Goal: Transaction & Acquisition: Subscribe to service/newsletter

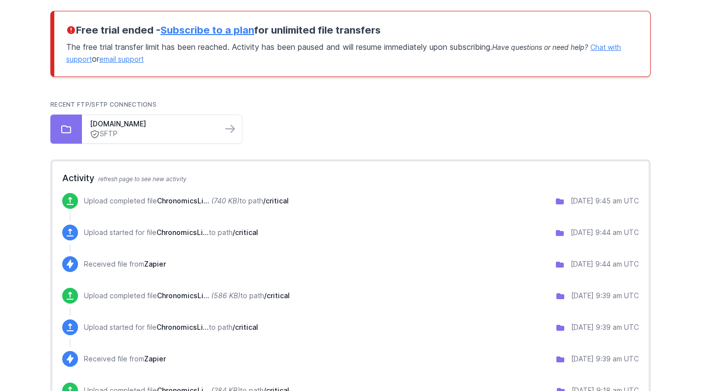
scroll to position [121, 0]
click at [201, 28] on link "Subscribe to a plan" at bounding box center [207, 30] width 94 height 12
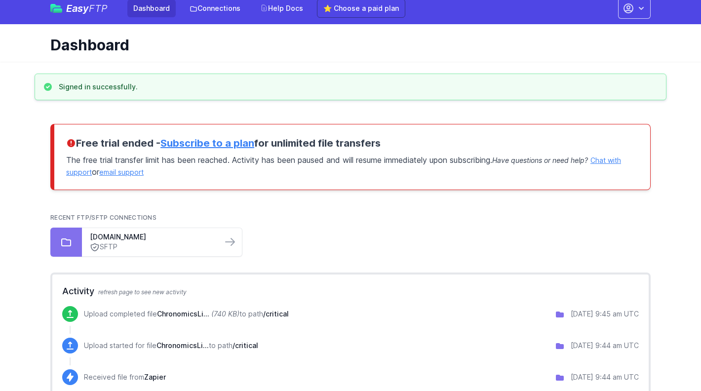
scroll to position [0, 0]
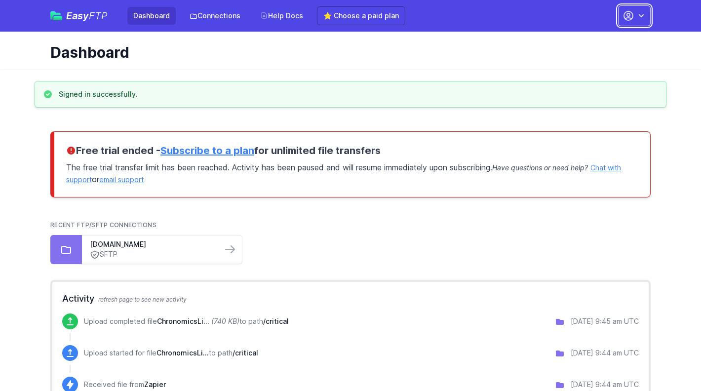
click at [637, 19] on icon "button" at bounding box center [641, 16] width 10 height 10
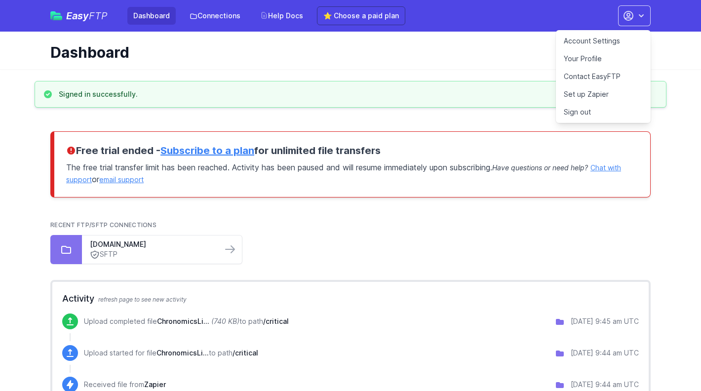
click at [454, 58] on h1 "Dashboard" at bounding box center [346, 52] width 592 height 18
click at [604, 37] on link "Account Settings" at bounding box center [603, 41] width 95 height 18
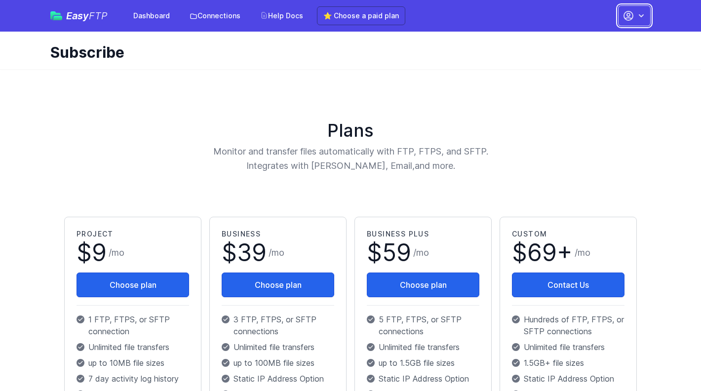
click at [639, 19] on icon "button" at bounding box center [641, 16] width 10 height 10
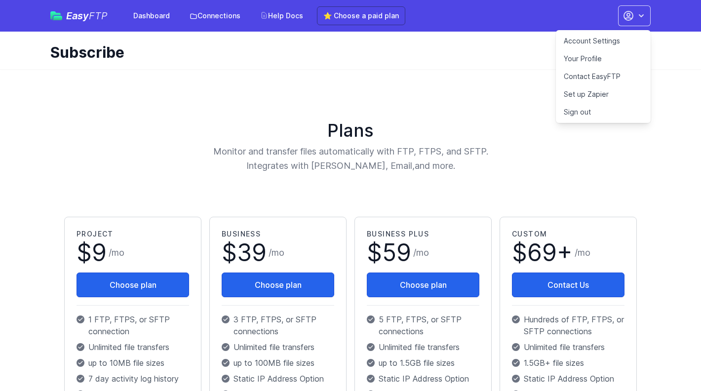
click at [453, 64] on div "Subscribe" at bounding box center [351, 50] width 632 height 37
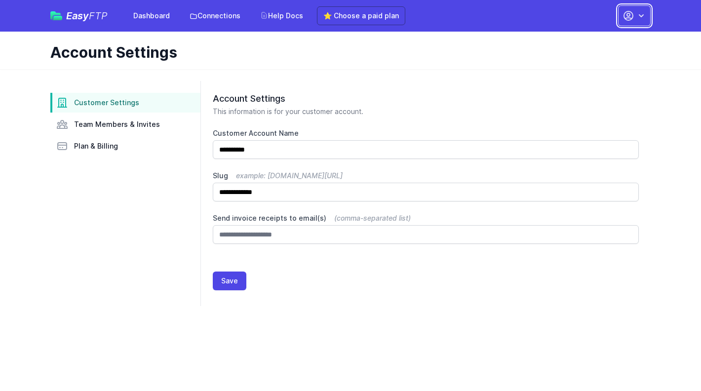
click at [644, 9] on button "button" at bounding box center [634, 15] width 33 height 21
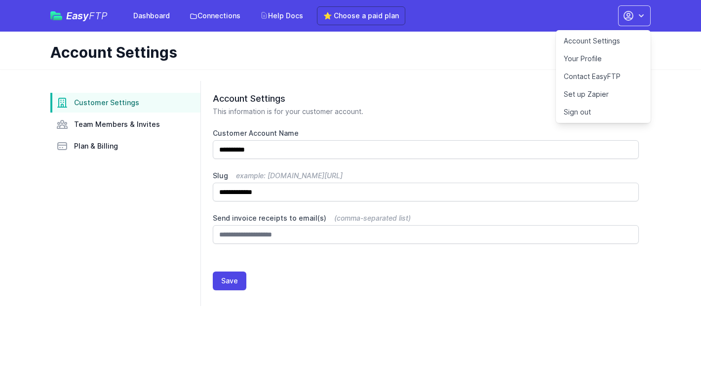
click at [610, 55] on link "Your Profile" at bounding box center [603, 59] width 95 height 18
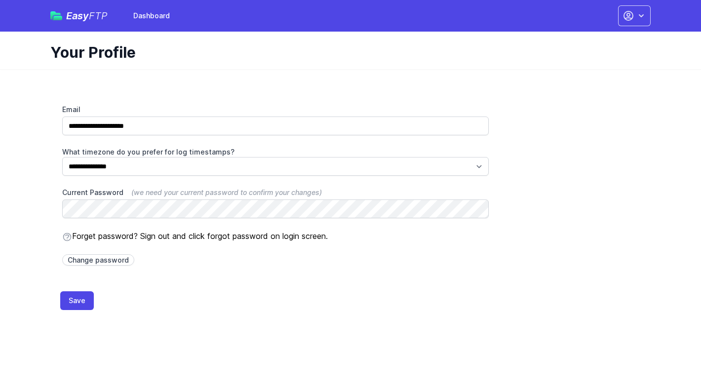
click at [77, 22] on div "Easy FTP Dashboard" at bounding box center [112, 16] width 125 height 18
click at [191, 10] on div "Easy FTP Dashboard Dashboard Contact EasyFTP Set up Zapier Sign out Open main m…" at bounding box center [350, 16] width 600 height 32
click at [158, 10] on link "Dashboard" at bounding box center [151, 16] width 48 height 18
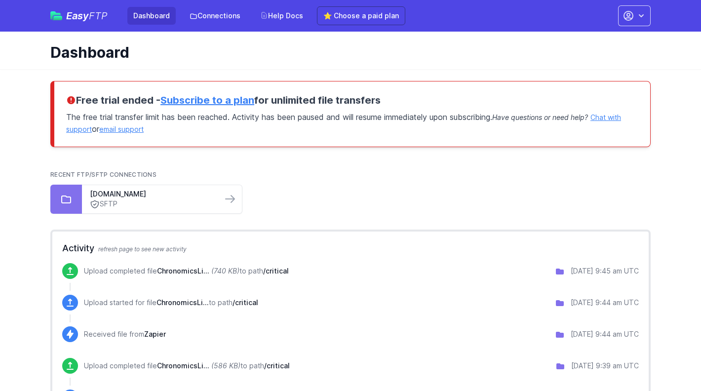
click at [233, 101] on link "Subscribe to a plan" at bounding box center [207, 100] width 94 height 12
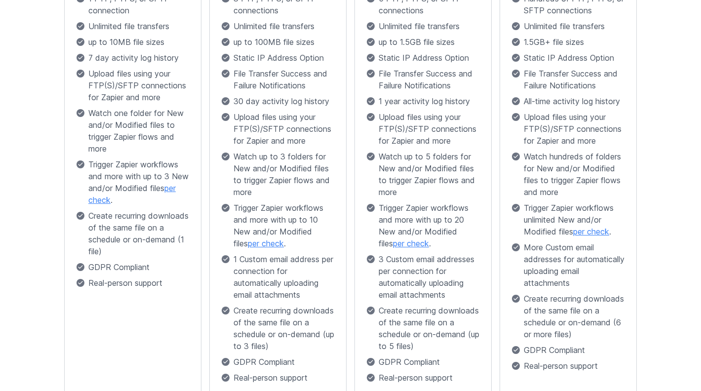
scroll to position [322, 0]
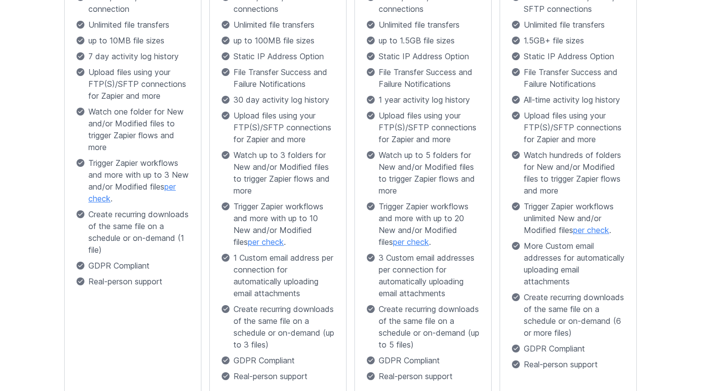
click at [115, 199] on link "per check" at bounding box center [131, 193] width 87 height 22
